Goal: Transaction & Acquisition: Subscribe to service/newsletter

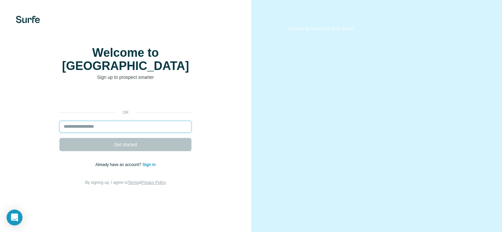
click at [122, 133] on input "email" at bounding box center [125, 127] width 132 height 12
type input "**********"
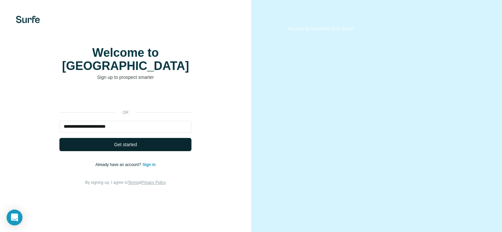
click at [121, 148] on span "Get started" at bounding box center [125, 144] width 23 height 7
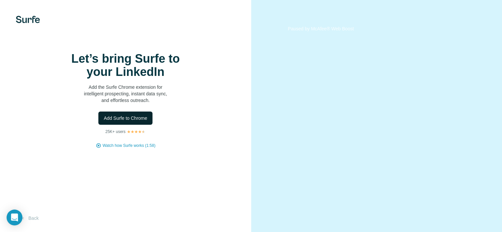
click at [124, 122] on span "Add Surfe to Chrome" at bounding box center [126, 118] width 44 height 7
